Goal: Task Accomplishment & Management: Use online tool/utility

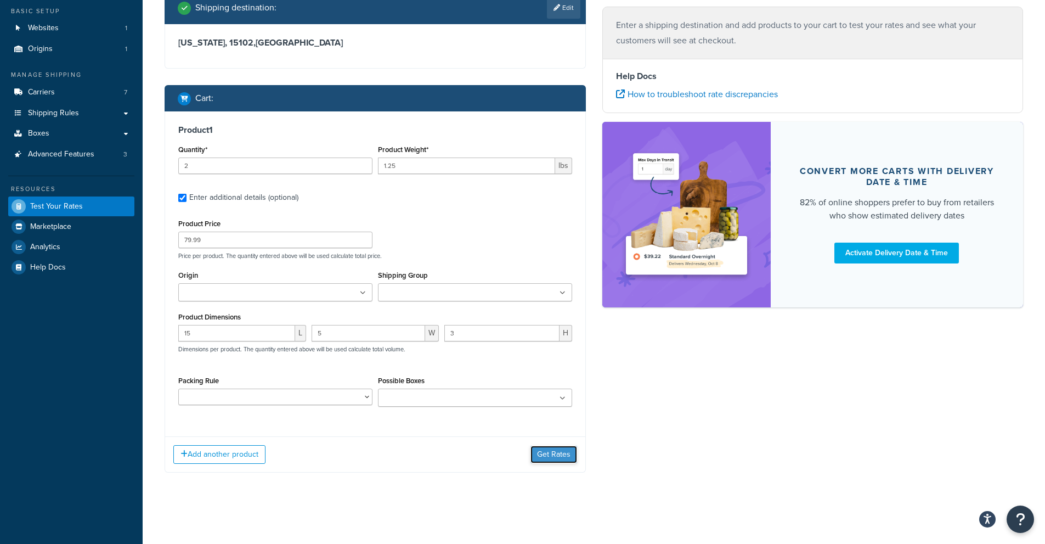
click at [550, 454] on button "Get Rates" at bounding box center [554, 455] width 47 height 18
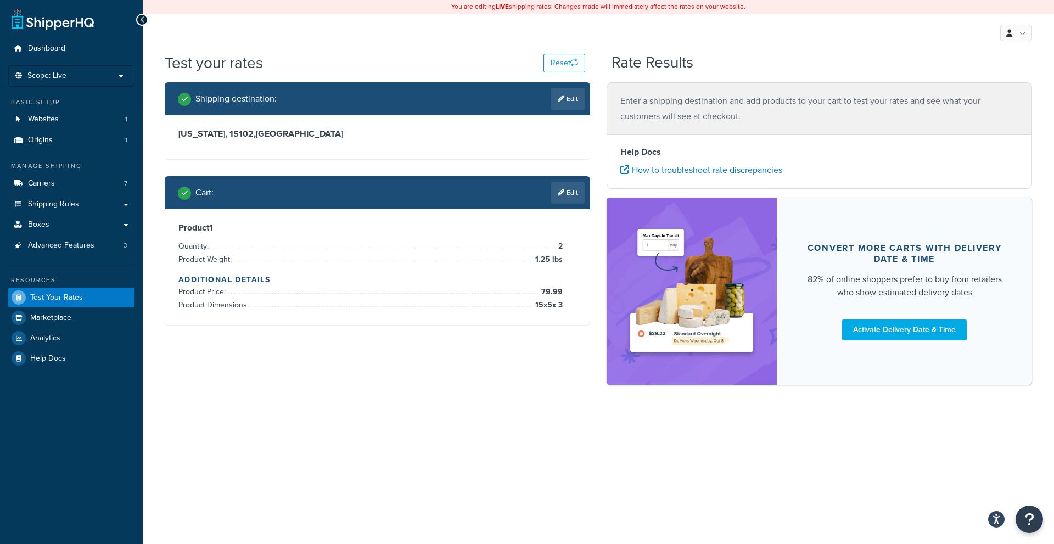
click at [332, 193] on div "Cart : Edit" at bounding box center [381, 193] width 407 height 22
click at [566, 195] on link "Edit" at bounding box center [567, 193] width 33 height 22
click at [567, 195] on div "Cart : Edit" at bounding box center [381, 193] width 407 height 22
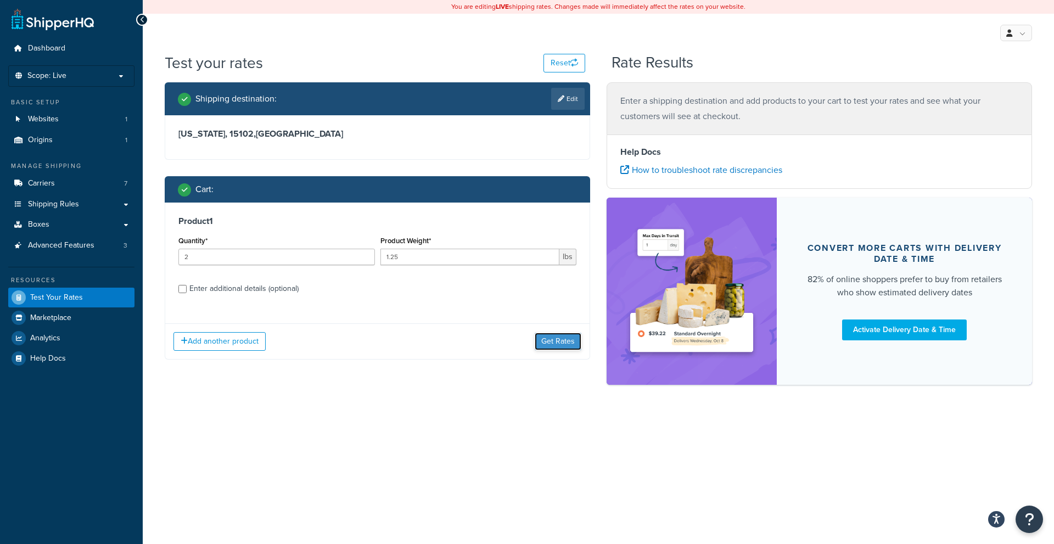
click at [561, 342] on button "Get Rates" at bounding box center [558, 342] width 47 height 18
click at [180, 290] on input "Enter additional details (optional)" at bounding box center [182, 289] width 8 height 8
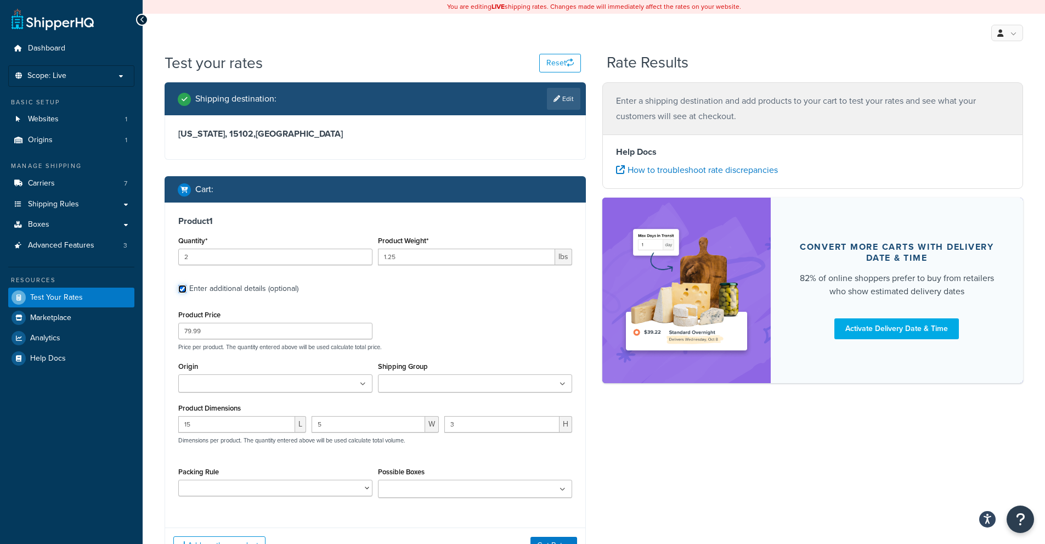
click at [185, 291] on input "Enter additional details (optional)" at bounding box center [182, 289] width 8 height 8
checkbox input "false"
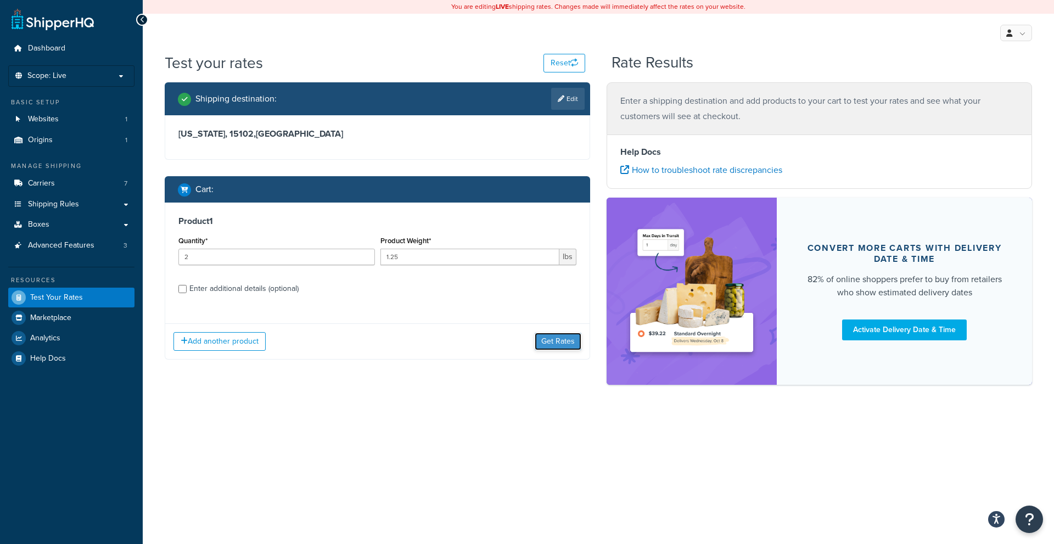
click at [555, 340] on button "Get Rates" at bounding box center [558, 342] width 47 height 18
